Goal: Task Accomplishment & Management: Use online tool/utility

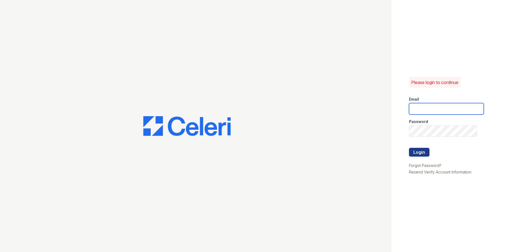
type input "[EMAIL_ADDRESS][DOMAIN_NAME]"
click at [408, 151] on div "Please login to continue Email [EMAIL_ADDRESS][DOMAIN_NAME] Password Login Forg…" at bounding box center [457, 126] width 131 height 252
click at [416, 153] on button "Login" at bounding box center [419, 152] width 20 height 9
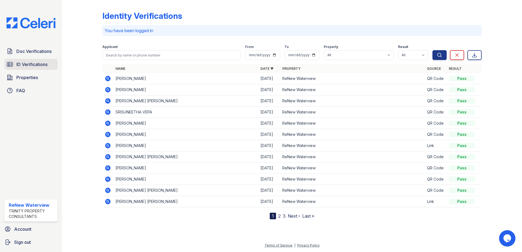
click at [37, 65] on span "ID Verifications" at bounding box center [31, 64] width 31 height 7
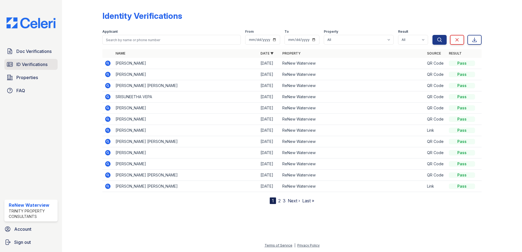
click at [26, 66] on span "ID Verifications" at bounding box center [31, 64] width 31 height 7
click at [24, 67] on span "ID Verifications" at bounding box center [31, 64] width 31 height 7
click at [44, 66] on span "ID Verifications" at bounding box center [31, 64] width 31 height 7
click at [45, 64] on span "ID Verifications" at bounding box center [31, 64] width 31 height 7
click at [32, 65] on span "ID Verifications" at bounding box center [31, 64] width 31 height 7
